Goal: Information Seeking & Learning: Find specific fact

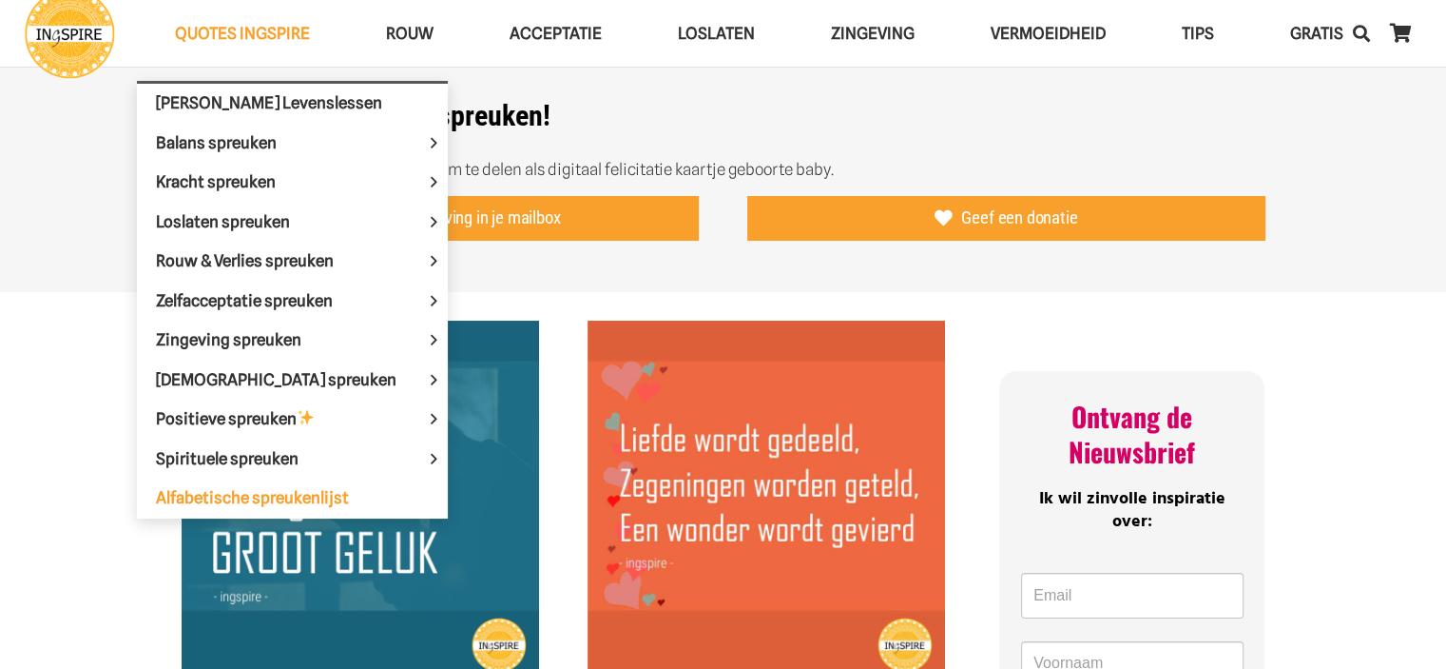
click at [250, 488] on span "Alfabetische spreukenlijst" at bounding box center [252, 497] width 193 height 19
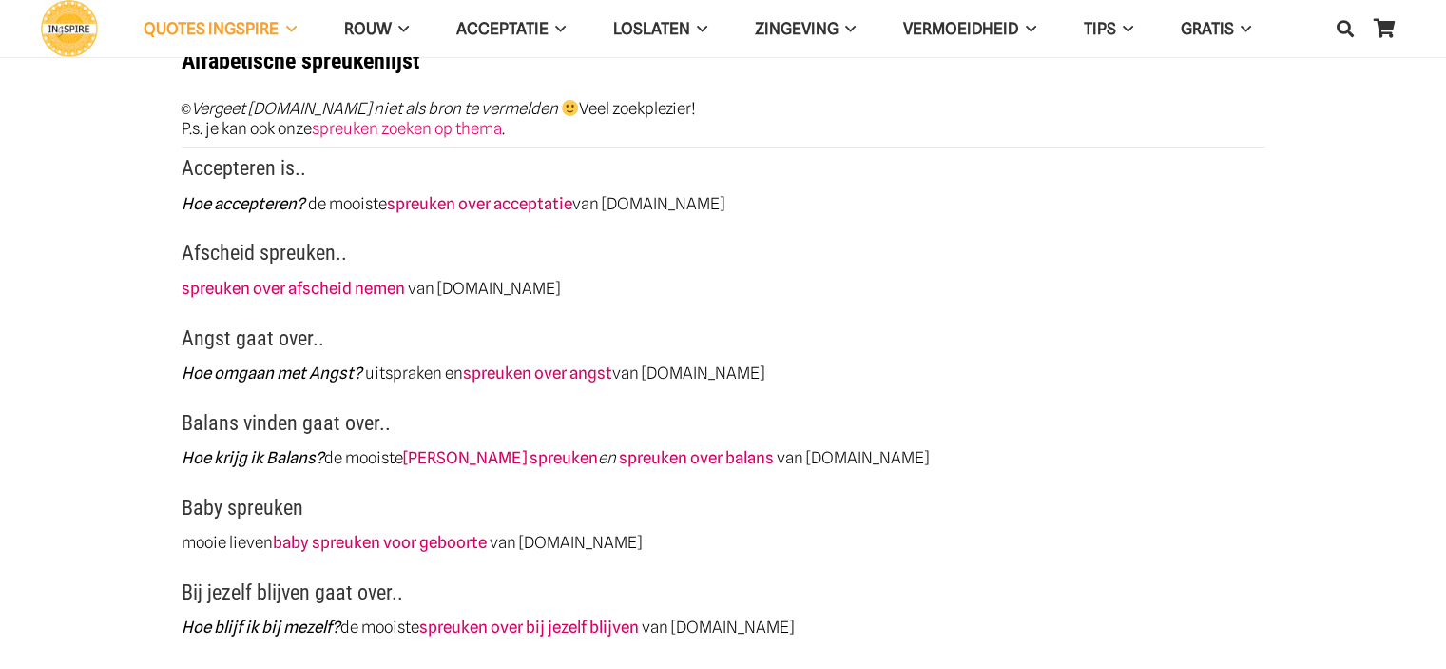
scroll to position [571, 0]
click at [430, 539] on link "baby spreuken voor geboorte" at bounding box center [380, 542] width 214 height 19
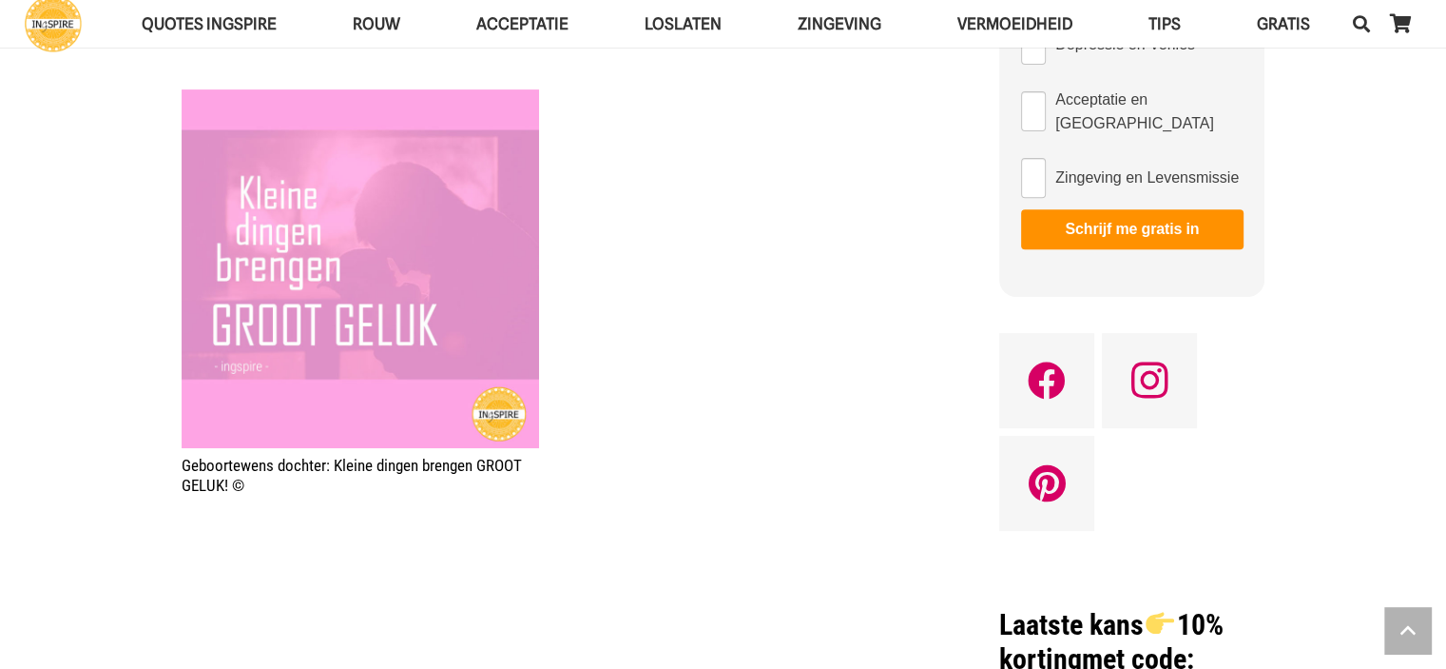
scroll to position [761, 0]
